Goal: Navigation & Orientation: Find specific page/section

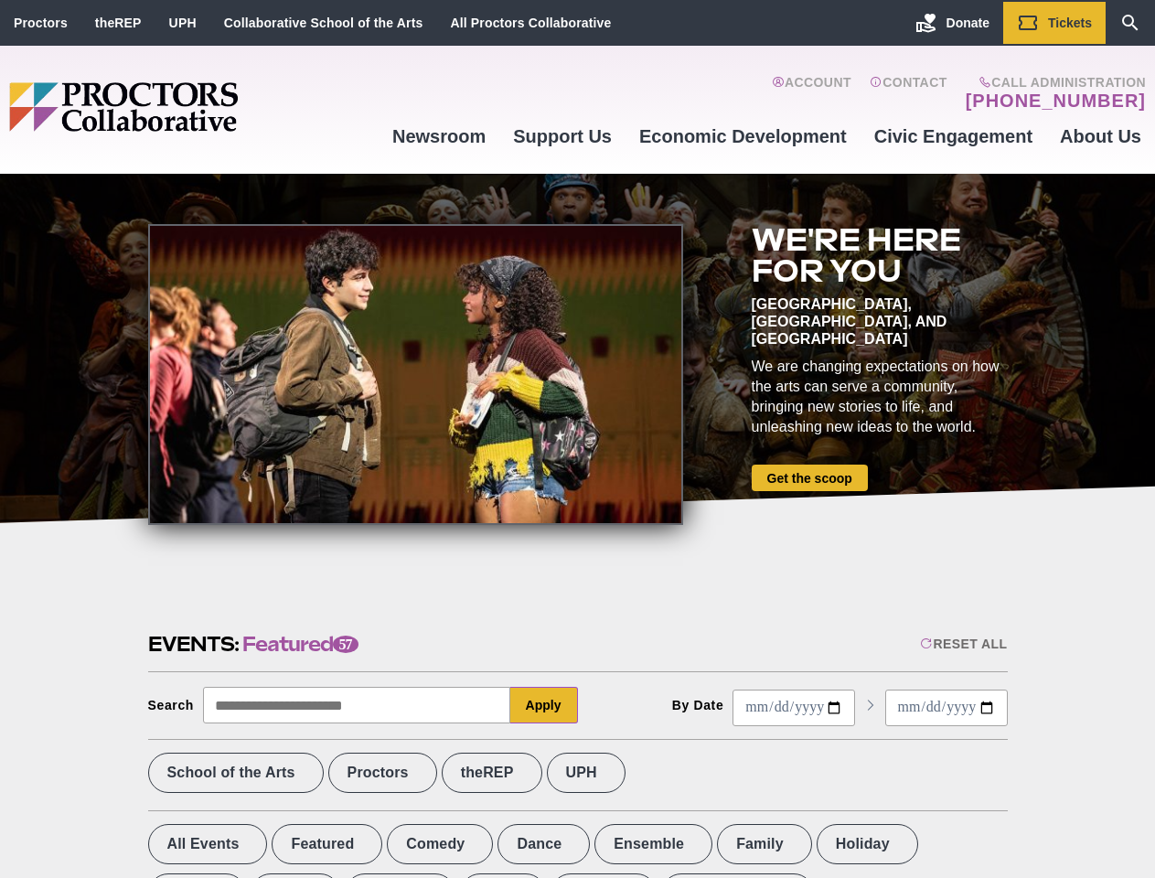
click at [577, 439] on div at bounding box center [415, 374] width 535 height 301
click at [962, 644] on div "Reset All" at bounding box center [963, 643] width 87 height 15
click at [544, 705] on button "Apply" at bounding box center [544, 705] width 68 height 37
